Goal: Transaction & Acquisition: Purchase product/service

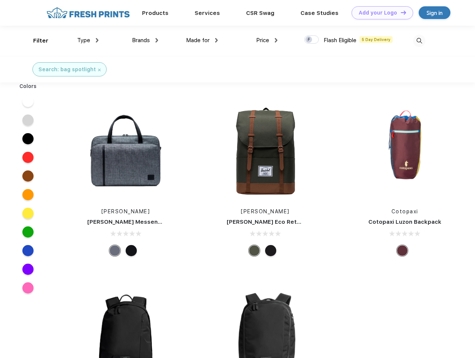
click at [379, 13] on link "Add your Logo Design Tool" at bounding box center [381, 12] width 61 height 13
click at [0, 0] on div "Design Tool" at bounding box center [0, 0] width 0 height 0
click at [400, 12] on link "Add your Logo Design Tool" at bounding box center [381, 12] width 61 height 13
click at [36, 41] on div "Filter" at bounding box center [40, 41] width 15 height 9
click at [88, 40] on span "Type" at bounding box center [83, 40] width 13 height 7
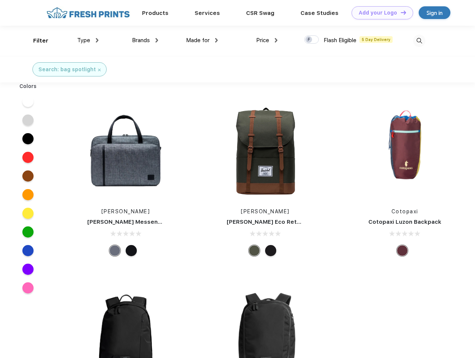
click at [145, 40] on span "Brands" at bounding box center [141, 40] width 18 height 7
click at [202, 40] on span "Made for" at bounding box center [197, 40] width 23 height 7
click at [267, 40] on span "Price" at bounding box center [262, 40] width 13 height 7
click at [312, 40] on div at bounding box center [311, 39] width 15 height 8
click at [309, 40] on input "checkbox" at bounding box center [306, 37] width 5 height 5
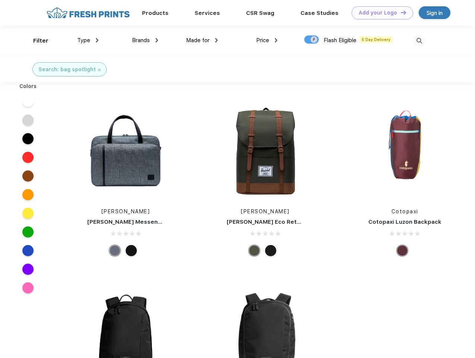
click at [419, 41] on img at bounding box center [419, 41] width 12 height 12
